Goal: Find contact information: Find contact information

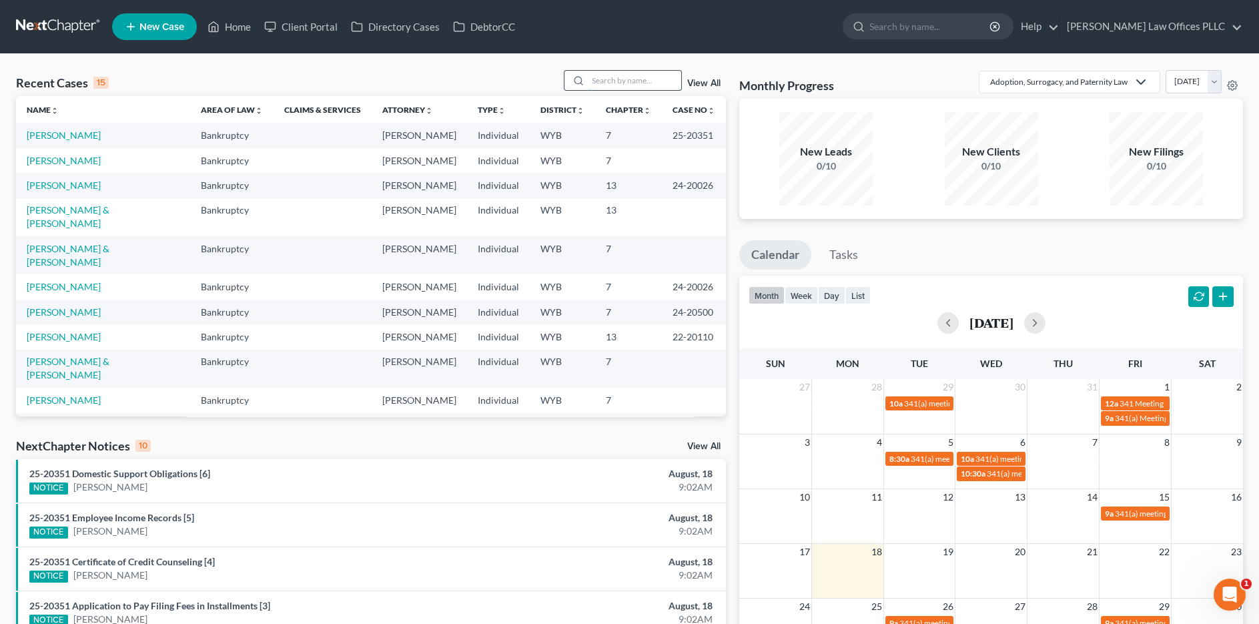
click at [608, 79] on input "search" at bounding box center [634, 80] width 93 height 19
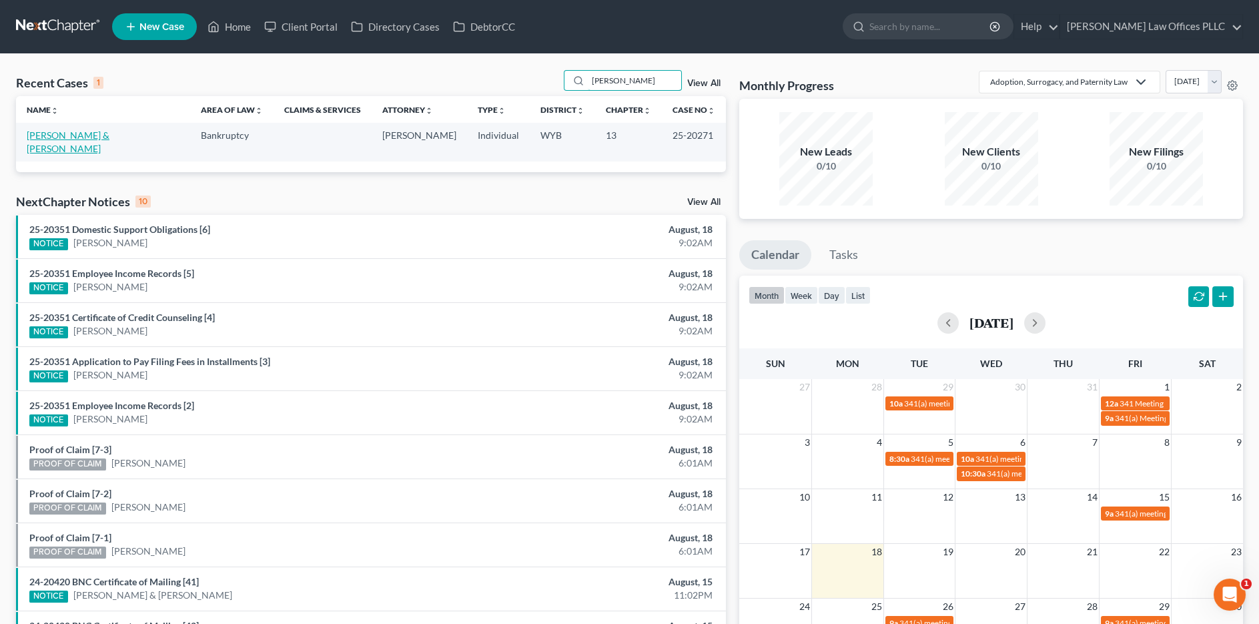
type input "[PERSON_NAME]"
click at [58, 131] on link "[PERSON_NAME] & [PERSON_NAME]" at bounding box center [68, 141] width 83 height 25
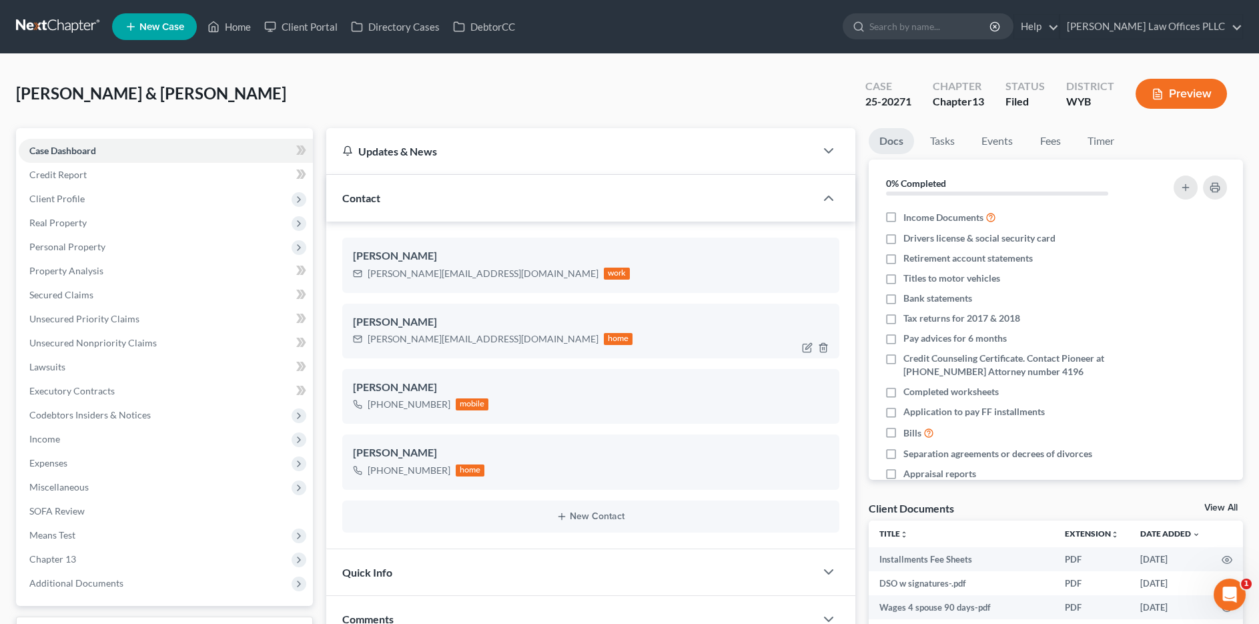
click at [380, 334] on div "[PERSON_NAME][EMAIL_ADDRESS][DOMAIN_NAME]" at bounding box center [483, 338] width 231 height 13
drag, startPoint x: 368, startPoint y: 338, endPoint x: 430, endPoint y: 342, distance: 62.2
click at [430, 342] on div "[PERSON_NAME][EMAIL_ADDRESS][DOMAIN_NAME]" at bounding box center [483, 338] width 231 height 13
click at [432, 342] on div "[PERSON_NAME][EMAIL_ADDRESS][DOMAIN_NAME]" at bounding box center [483, 338] width 231 height 13
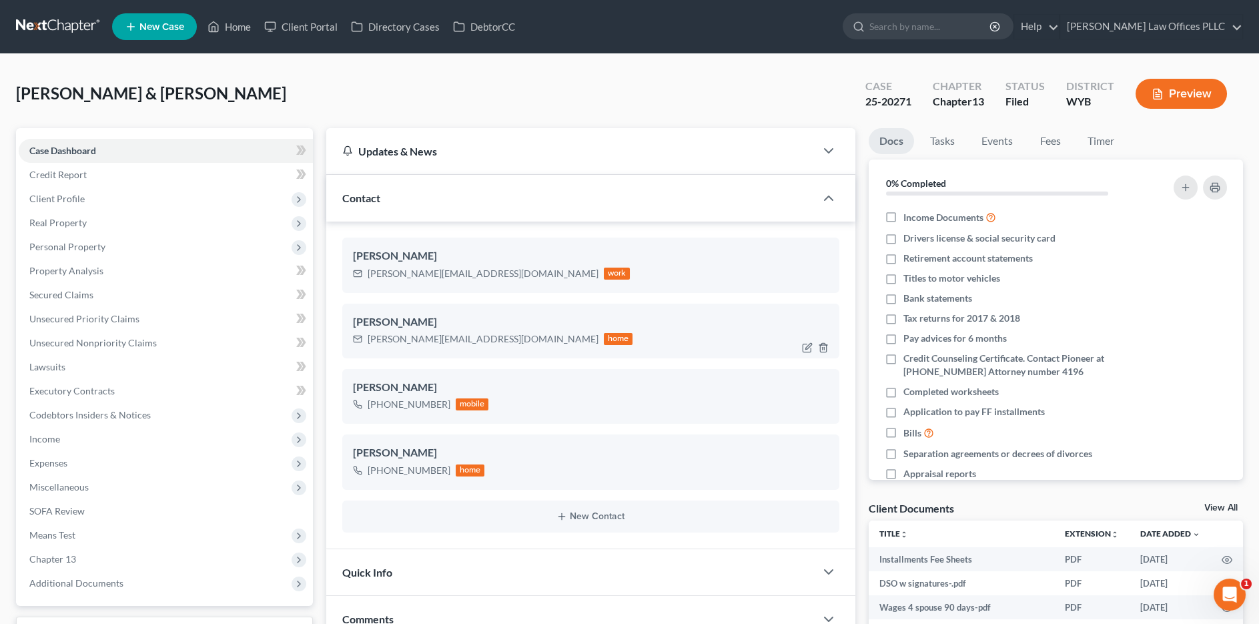
drag, startPoint x: 432, startPoint y: 342, endPoint x: 710, endPoint y: 317, distance: 279.4
click at [710, 317] on div "[PERSON_NAME]" at bounding box center [591, 322] width 476 height 16
click at [805, 344] on icon "button" at bounding box center [807, 348] width 8 height 8
select select "1"
select select "0"
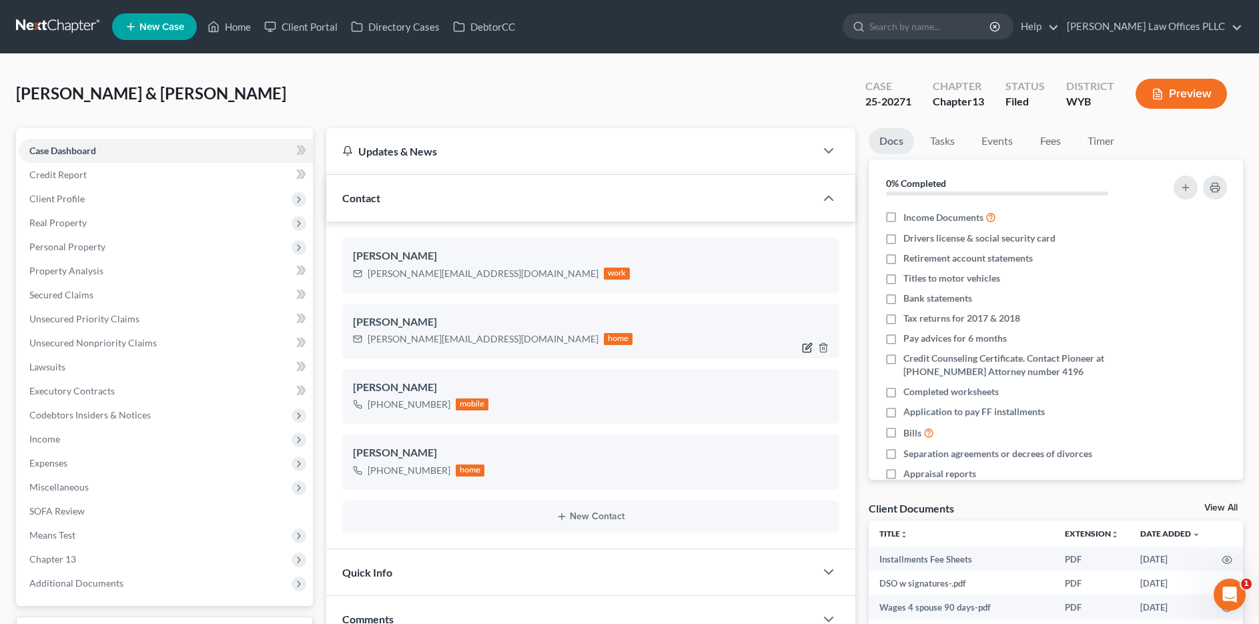
select select "1"
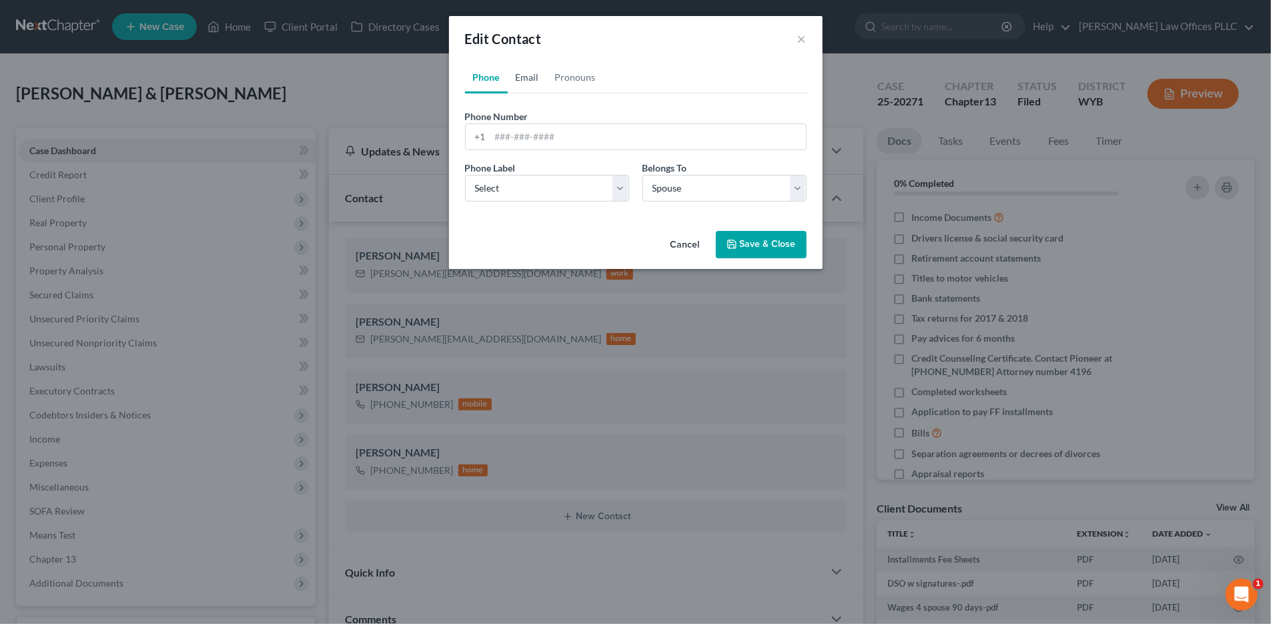
click at [529, 85] on link "Email" at bounding box center [527, 77] width 39 height 32
drag, startPoint x: 598, startPoint y: 137, endPoint x: 463, endPoint y: 145, distance: 135.1
click at [463, 145] on div "Phone Email Pronouns Phone Number * +1 Ext. Phone Label * Select Mobile Home Wo…" at bounding box center [636, 143] width 374 height 164
click at [685, 242] on button "Cancel" at bounding box center [685, 245] width 51 height 27
